Goal: Information Seeking & Learning: Learn about a topic

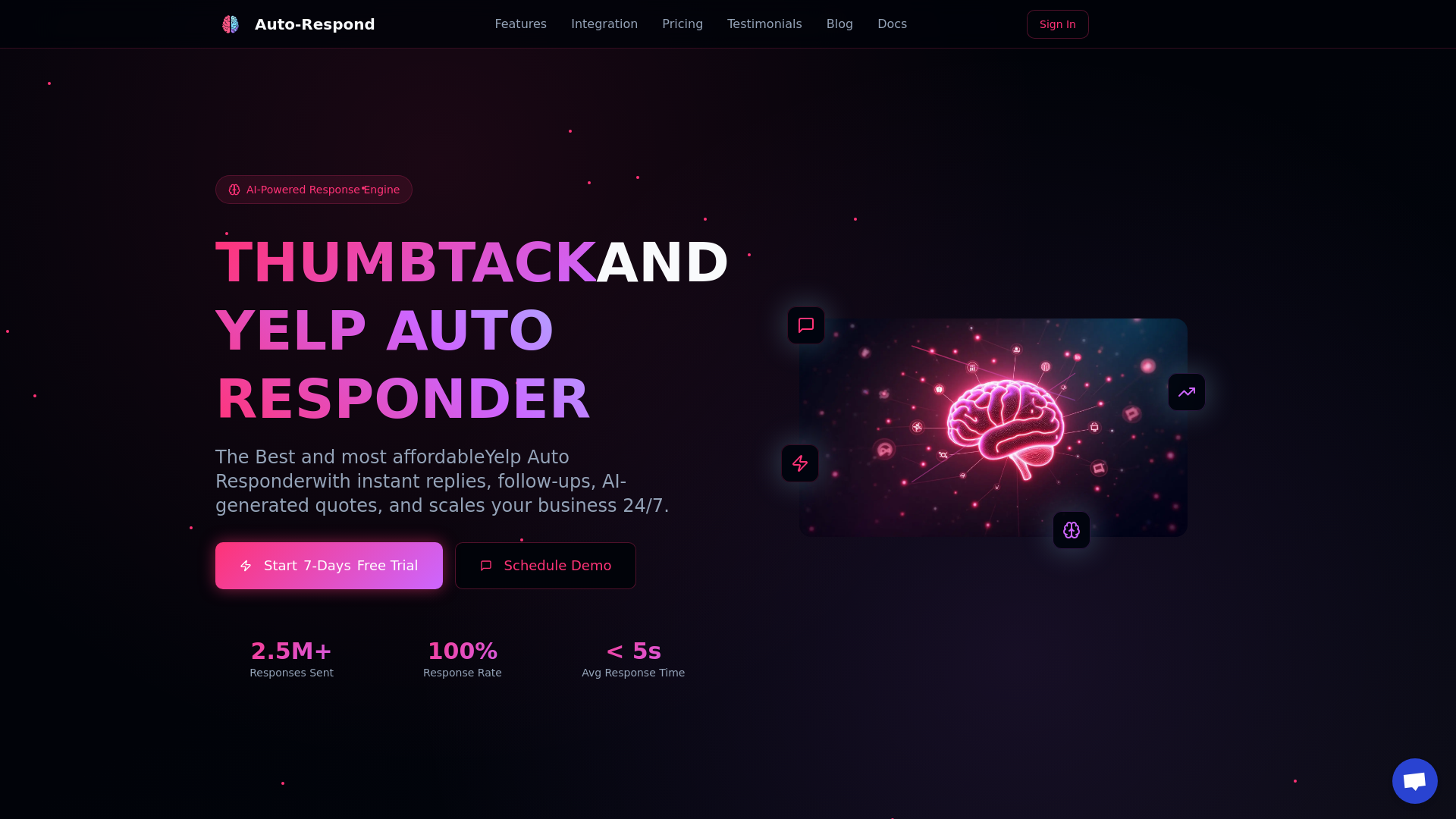
click at [826, 24] on link "Blog" at bounding box center [840, 24] width 27 height 18
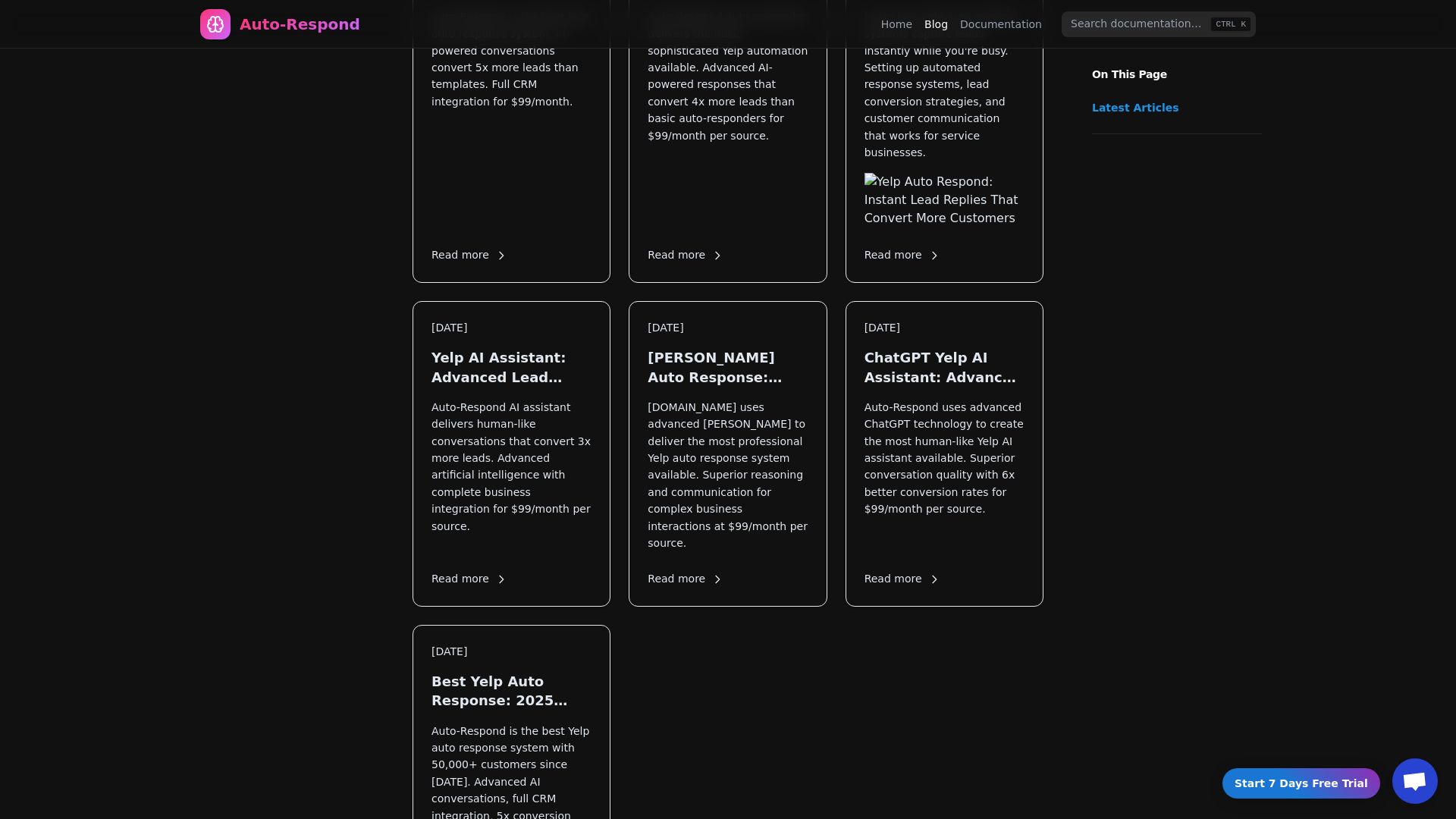
scroll to position [2104, 0]
